Goal: Information Seeking & Learning: Learn about a topic

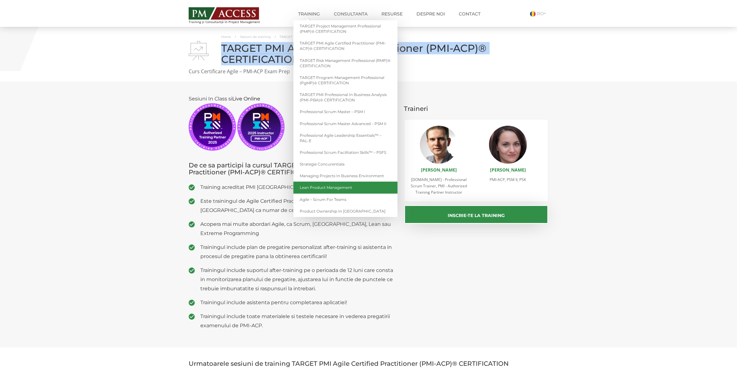
click at [333, 186] on link "Lean Product Management" at bounding box center [345, 187] width 104 height 12
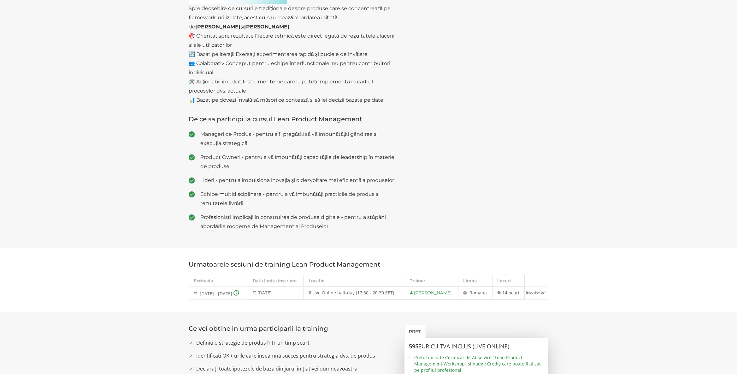
scroll to position [265, 0]
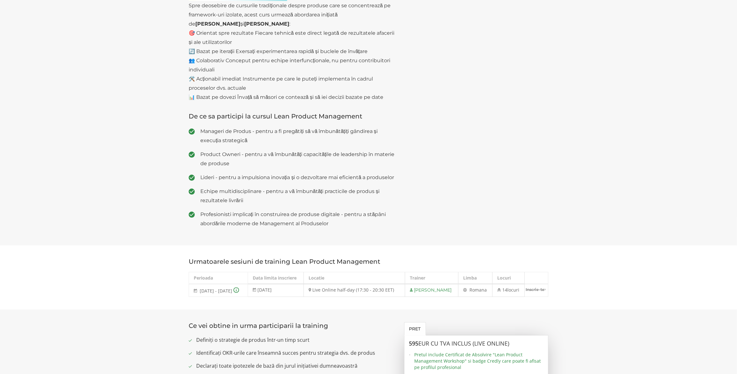
drag, startPoint x: 340, startPoint y: 306, endPoint x: 357, endPoint y: 314, distance: 18.1
click at [357, 297] on td "Live Online half-day (17:30 - 20:30 EET)" at bounding box center [354, 290] width 101 height 13
drag, startPoint x: 339, startPoint y: 305, endPoint x: 352, endPoint y: 314, distance: 16.1
click at [352, 297] on td "Live Online half-day (17:30 - 20:30 EET)" at bounding box center [354, 290] width 101 height 13
copy td "Live Online half-day (17:30 - 20:30 EET)"
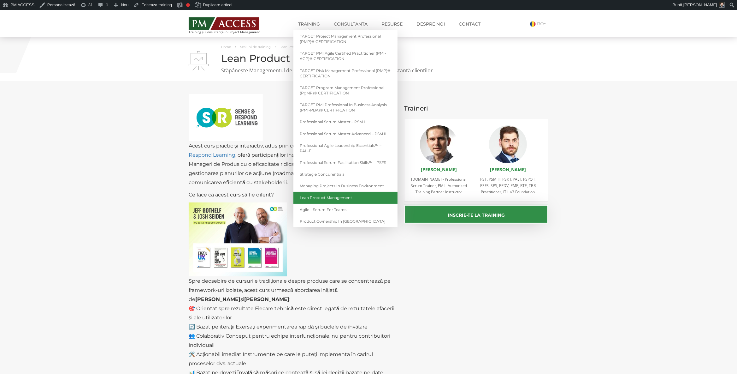
click at [329, 196] on link "Lean Product Management" at bounding box center [345, 198] width 104 height 12
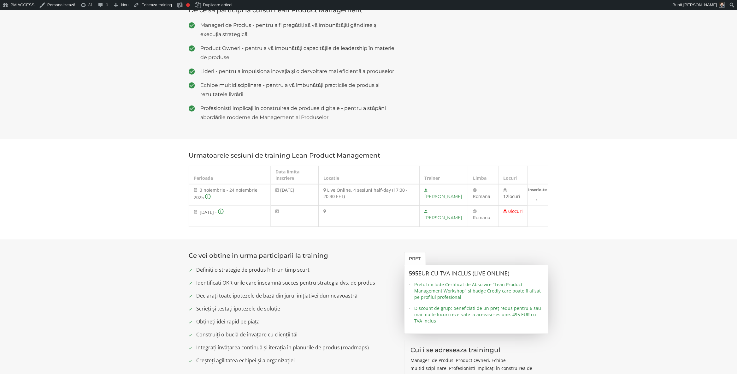
scroll to position [398, 0]
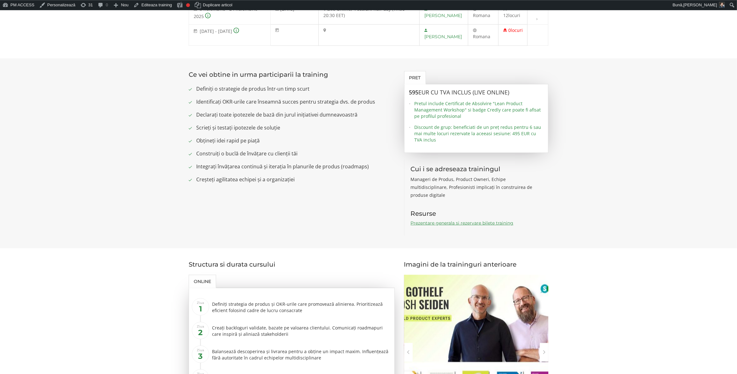
scroll to position [497, 0]
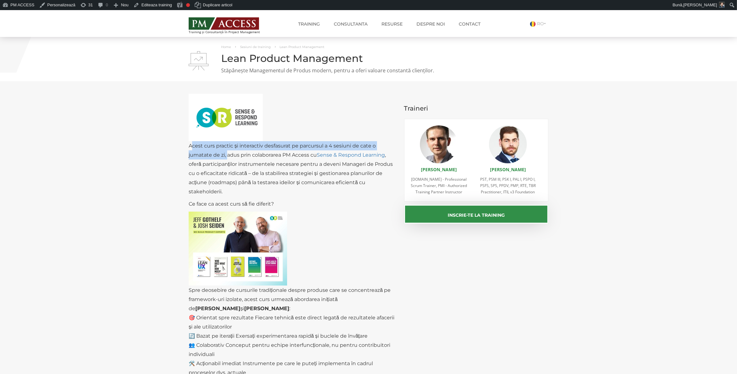
drag, startPoint x: 189, startPoint y: 145, endPoint x: 227, endPoint y: 155, distance: 38.6
click at [227, 155] on p "Acest curs practic și interactiv desfasurat pe parcursul a 4 sesiuni de cate o …" at bounding box center [292, 145] width 206 height 102
copy p "Acest curs practic și interactiv desfasurat pe parcursul a 4 sesiuni de cate o …"
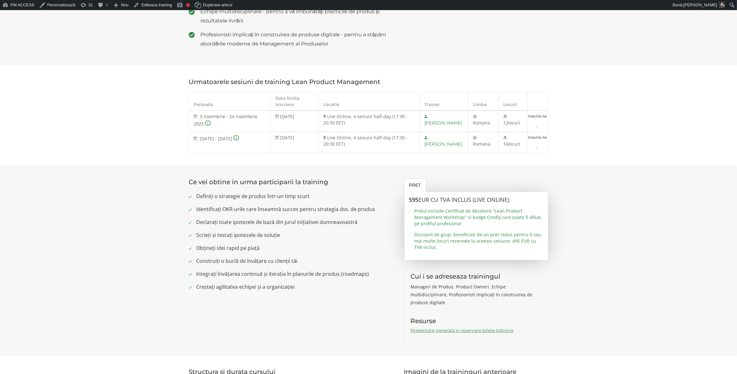
scroll to position [596, 0]
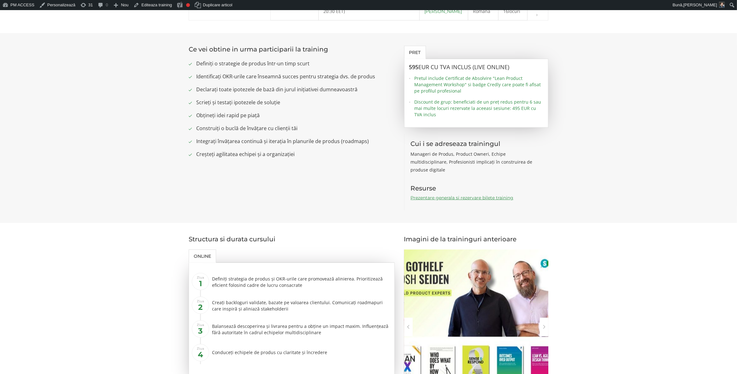
click at [469, 199] on link "Prezentare generala si rezervare bilete training" at bounding box center [462, 198] width 103 height 6
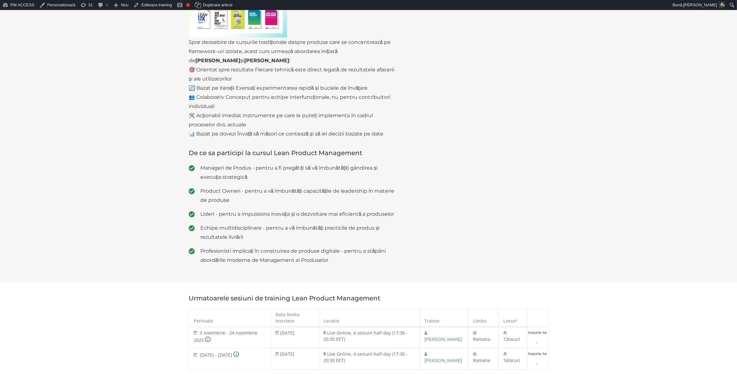
scroll to position [0, 0]
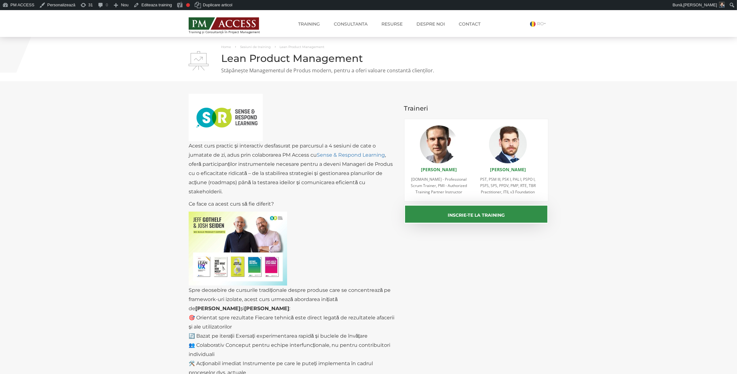
drag, startPoint x: 295, startPoint y: 150, endPoint x: 291, endPoint y: 150, distance: 3.8
click at [295, 150] on p "Acest curs practic și interactiv desfasurat pe parcursul a 4 sesiuni de cate o …" at bounding box center [292, 145] width 206 height 102
drag, startPoint x: 265, startPoint y: 145, endPoint x: 224, endPoint y: 154, distance: 41.8
click at [224, 154] on p "Acest curs practic și interactiv desfasurat pe parcursul a 4 sesiuni de cate o …" at bounding box center [292, 145] width 206 height 102
copy p "desfasurat pe parcursul a 4 sesiuni de cate o jumatate de zi"
